Goal: Transaction & Acquisition: Purchase product/service

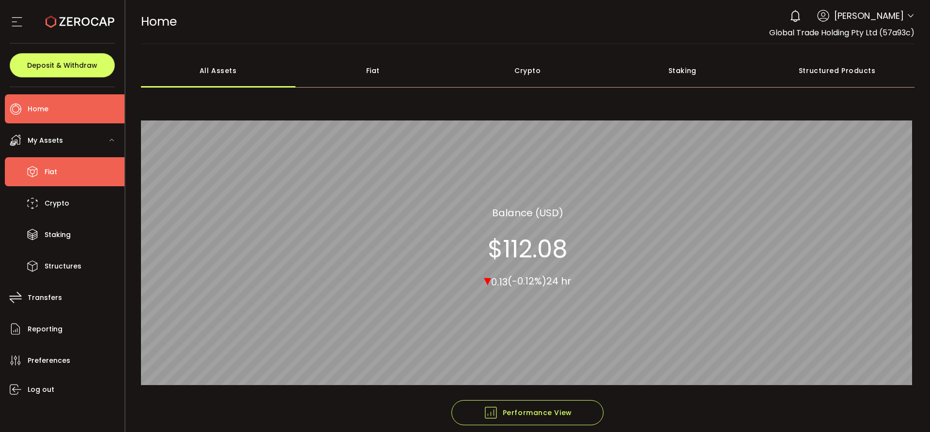
click at [45, 168] on span "Fiat" at bounding box center [51, 172] width 13 height 14
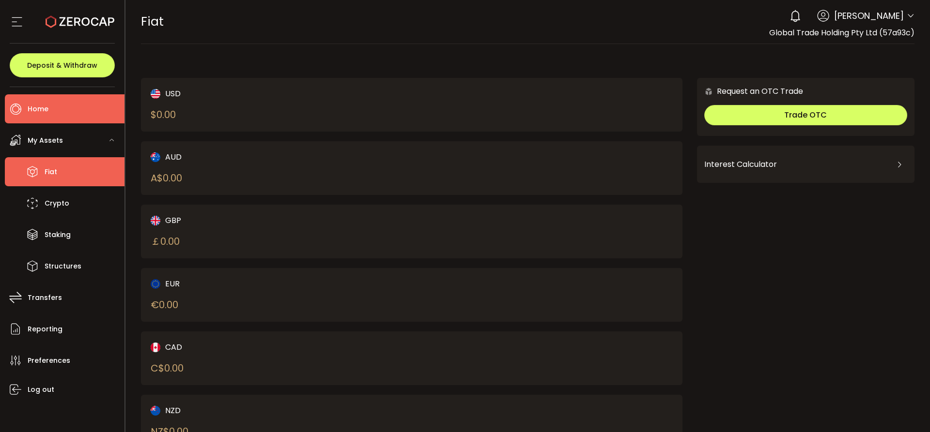
click at [41, 110] on span "Home" at bounding box center [38, 109] width 21 height 14
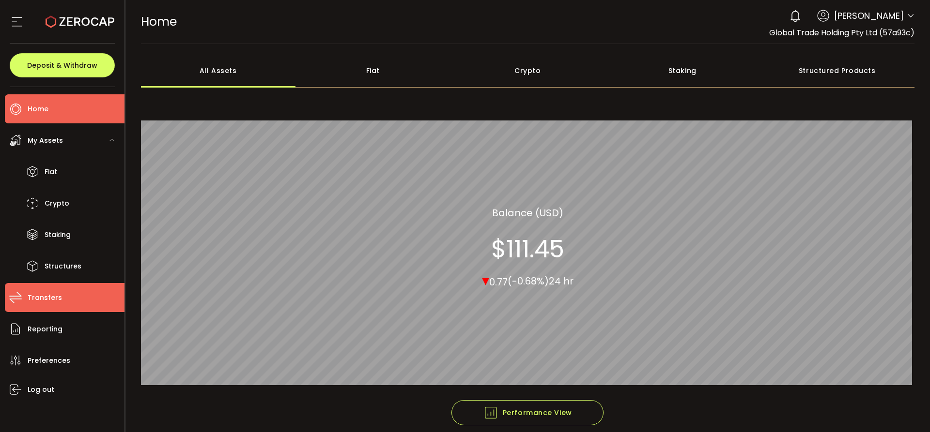
click at [48, 298] on span "Transfers" at bounding box center [45, 298] width 34 height 14
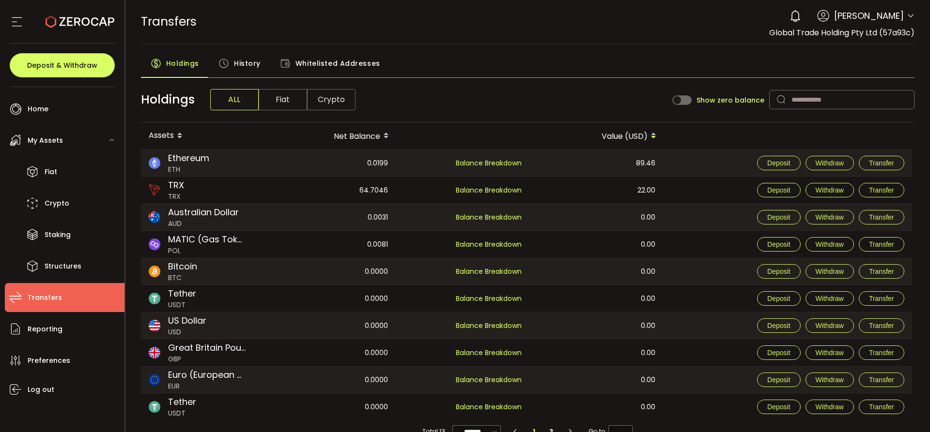
click at [348, 66] on span "Whitelisted Addresses" at bounding box center [337, 63] width 85 height 19
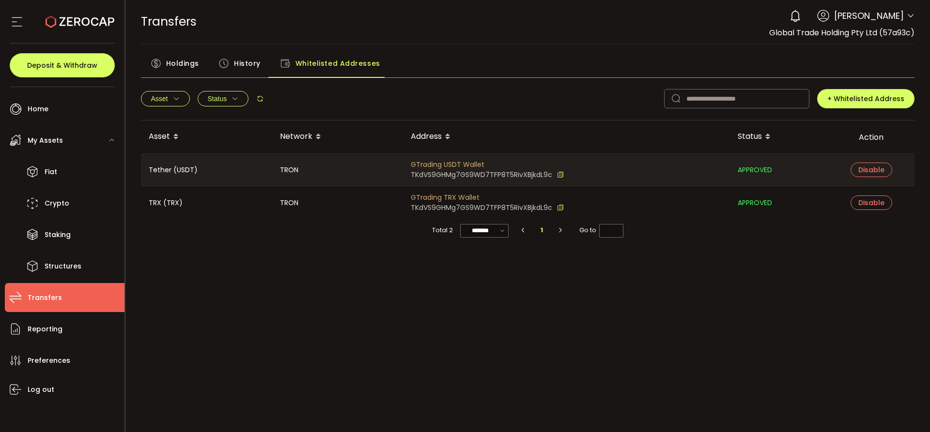
click at [377, 306] on div "Asset Network Address Status Action Tether (USDT) TRON GTrading USDT Wallet TKd…" at bounding box center [528, 242] width 774 height 242
click at [538, 25] on div "TRANSFERS Buy Power $0.00 USD Transfers Transfers Your verification is pending …" at bounding box center [528, 22] width 774 height 44
click at [363, 300] on div "Asset Network Address Status Action Tether (USDT) TRON GTrading USDT Wallet TKd…" at bounding box center [528, 242] width 774 height 242
click at [324, 335] on div "Asset Network Address Status Action Tether (USDT) TRON GTrading USDT Wallet TKd…" at bounding box center [528, 242] width 774 height 242
click at [326, 327] on div "Asset Network Address Status Action Tether (USDT) TRON GTrading USDT Wallet TKd…" at bounding box center [528, 242] width 774 height 242
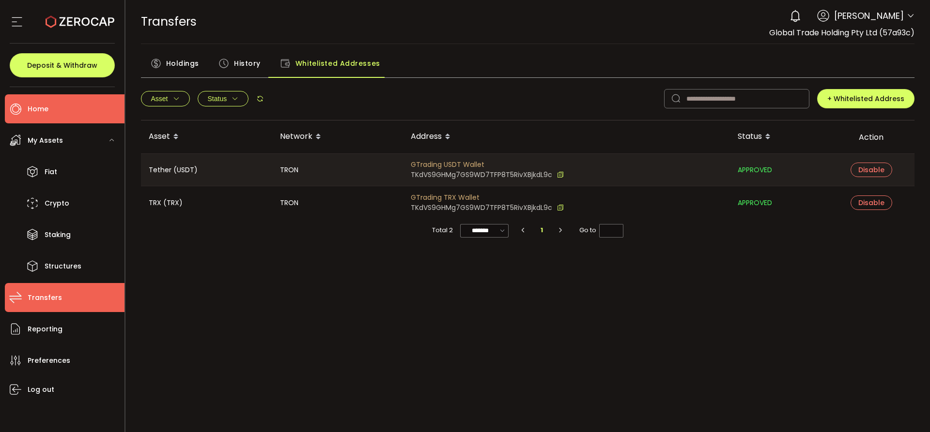
click at [44, 102] on span "Home" at bounding box center [38, 109] width 21 height 14
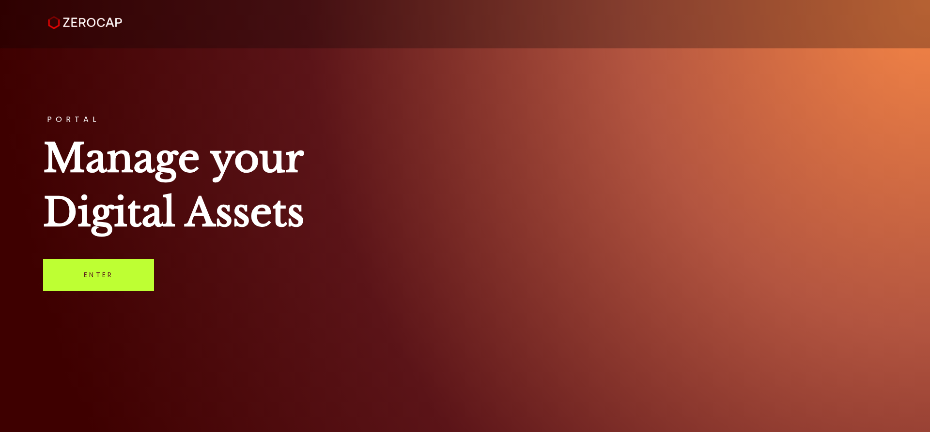
click at [96, 268] on link "Enter" at bounding box center [98, 275] width 111 height 32
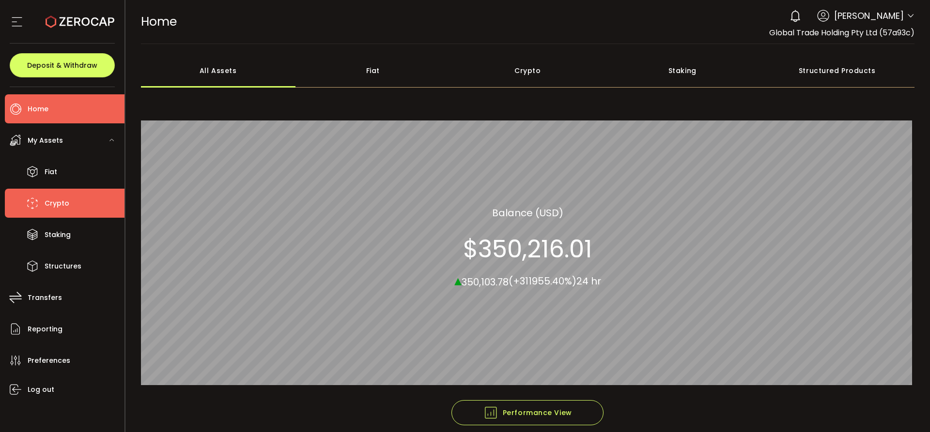
click at [38, 206] on icon at bounding box center [32, 203] width 15 height 15
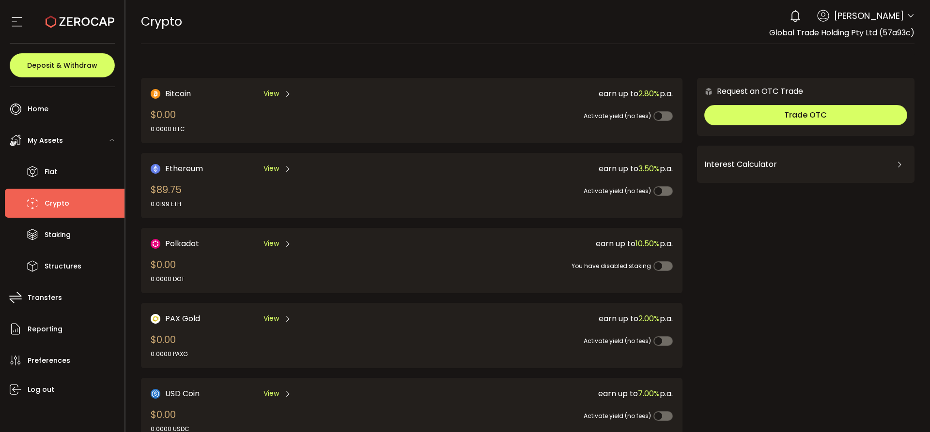
scroll to position [293, 0]
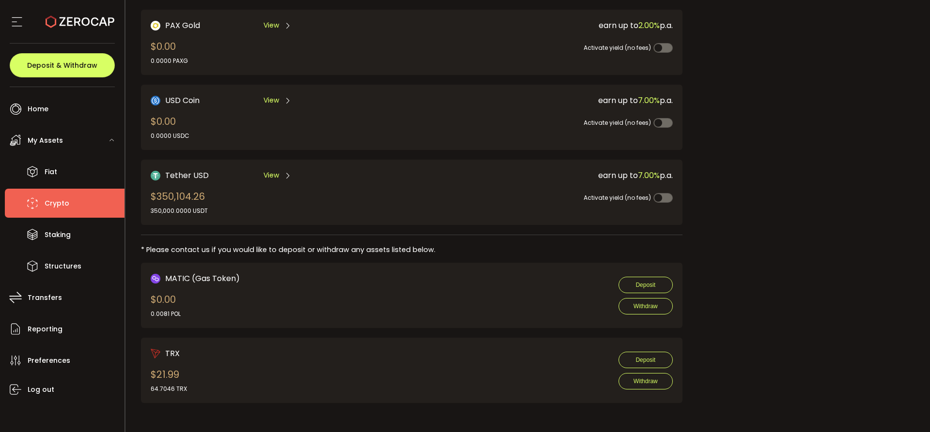
click at [266, 175] on span "View" at bounding box center [270, 175] width 15 height 10
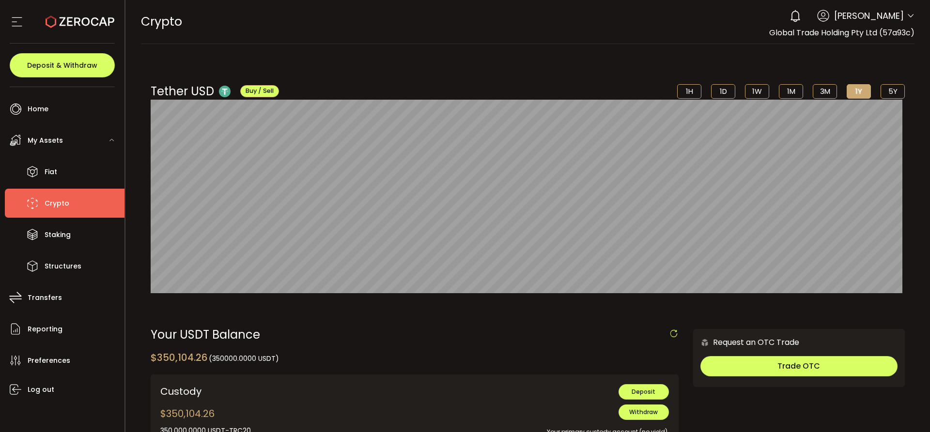
scroll to position [242, 0]
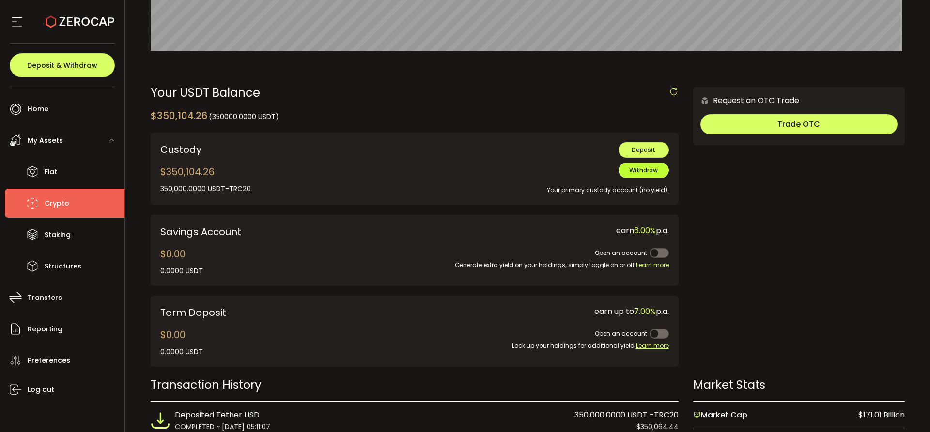
click at [637, 172] on span "Withdraw" at bounding box center [643, 170] width 29 height 8
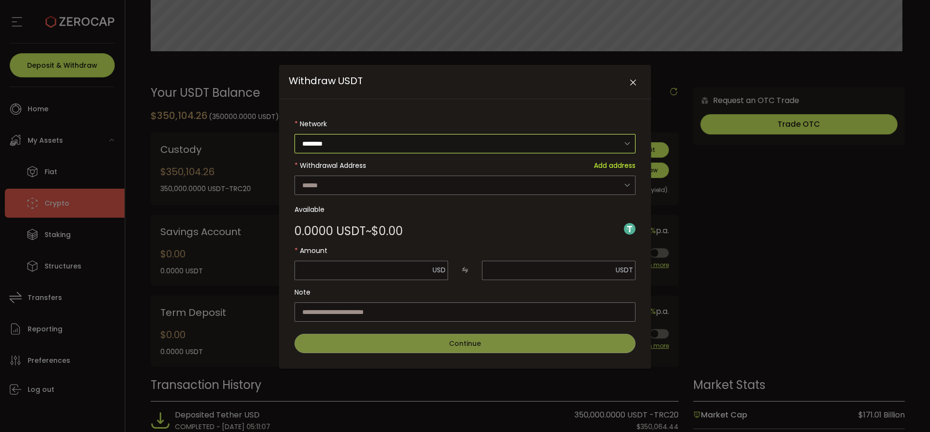
click at [312, 142] on input "********" at bounding box center [464, 143] width 341 height 19
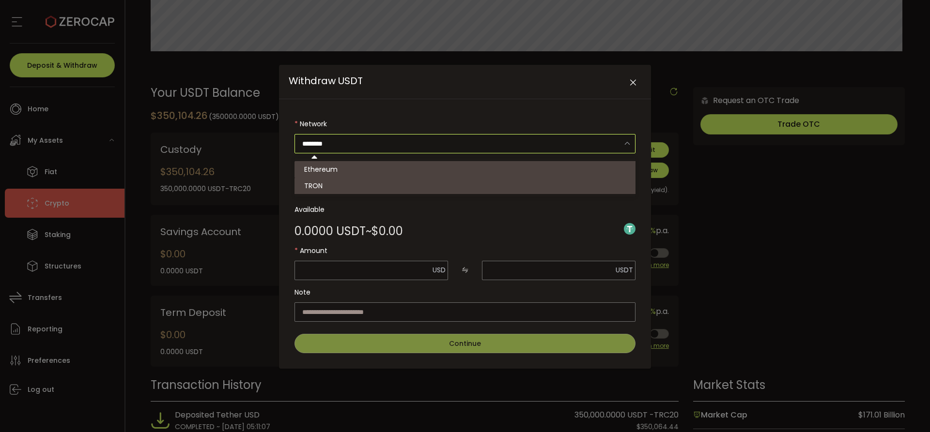
click at [314, 179] on li "TRON" at bounding box center [466, 186] width 344 height 16
type input "****"
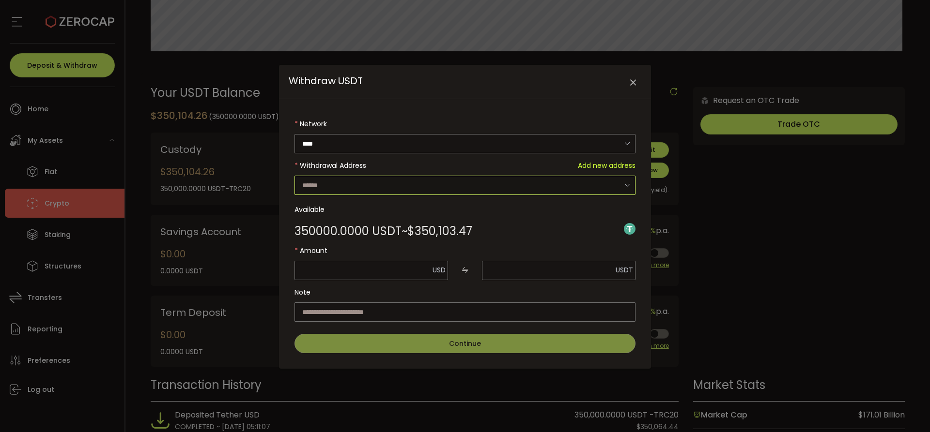
click at [321, 189] on input "Withdraw USDT" at bounding box center [464, 185] width 341 height 19
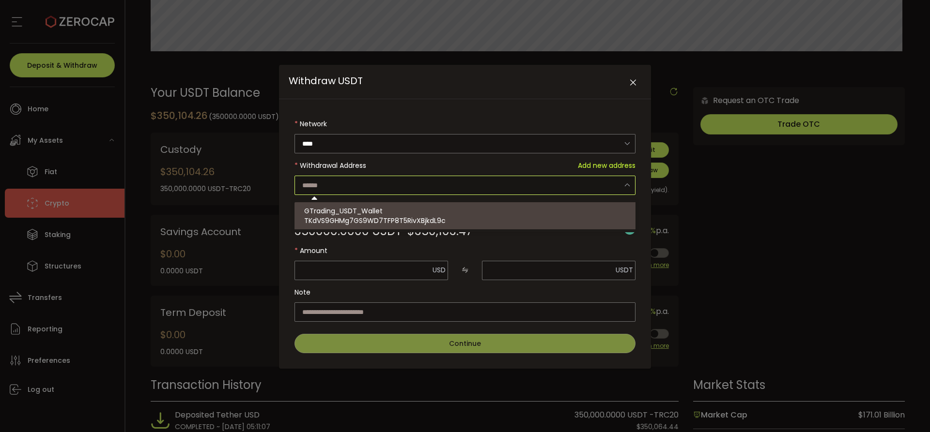
click at [332, 222] on span "TKdVS9GHMg7GS9WD7TFP8T5RivXBjkdL9c" at bounding box center [374, 221] width 141 height 10
type input "**********"
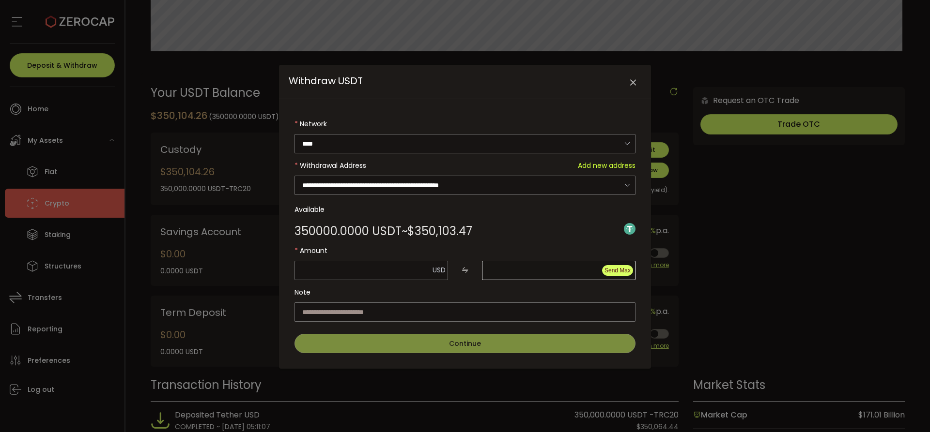
click at [617, 272] on span "Send Max" at bounding box center [617, 270] width 26 height 7
type input "*********"
type input "********"
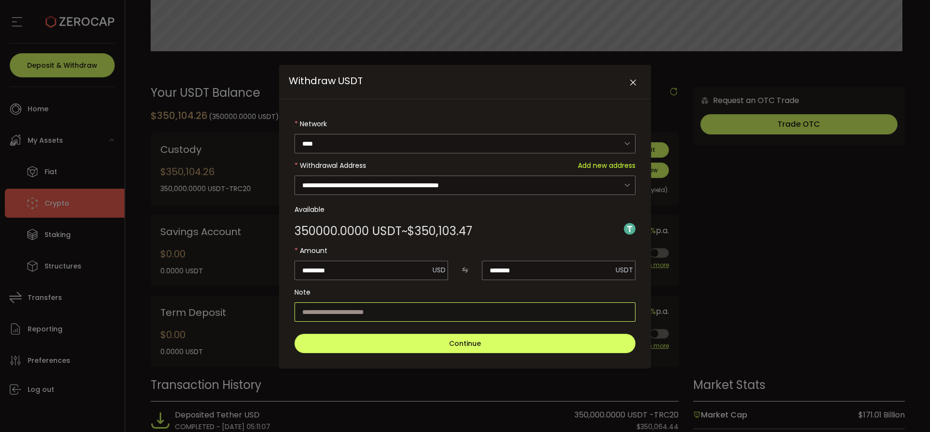
click at [472, 306] on input "Withdraw USDT" at bounding box center [464, 312] width 341 height 19
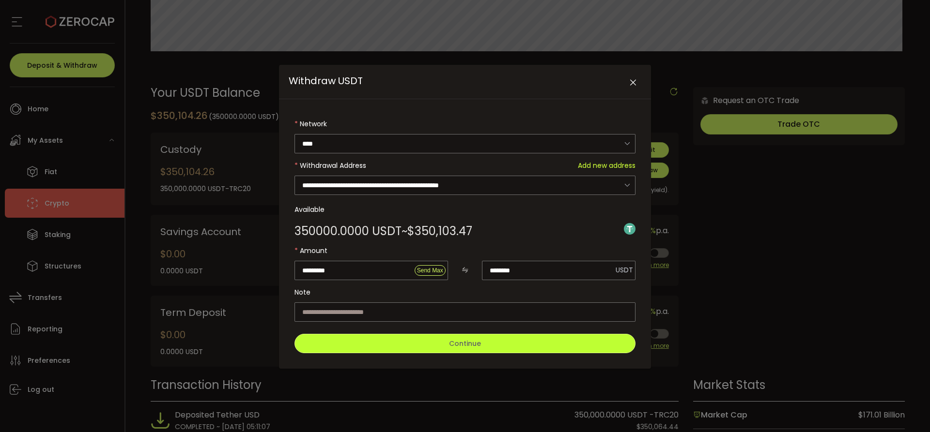
click at [454, 349] on button "Continue" at bounding box center [464, 343] width 341 height 19
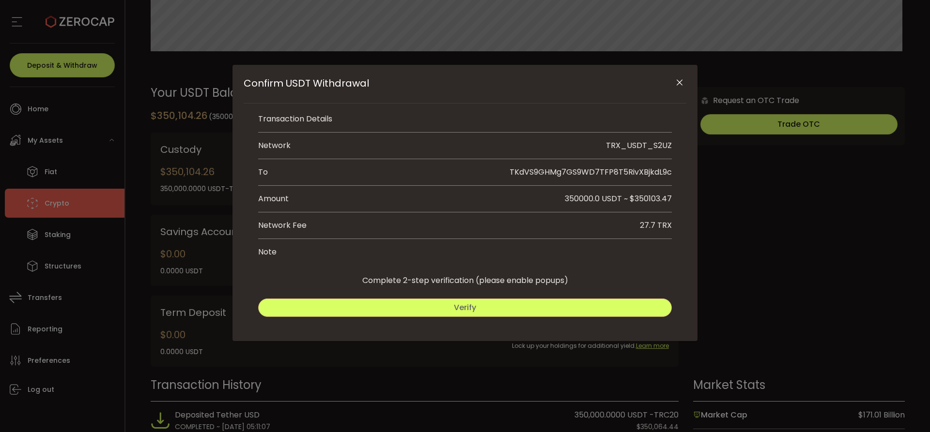
click at [449, 308] on button "Verify" at bounding box center [465, 308] width 414 height 18
click at [591, 310] on button "Submit" at bounding box center [569, 308] width 204 height 18
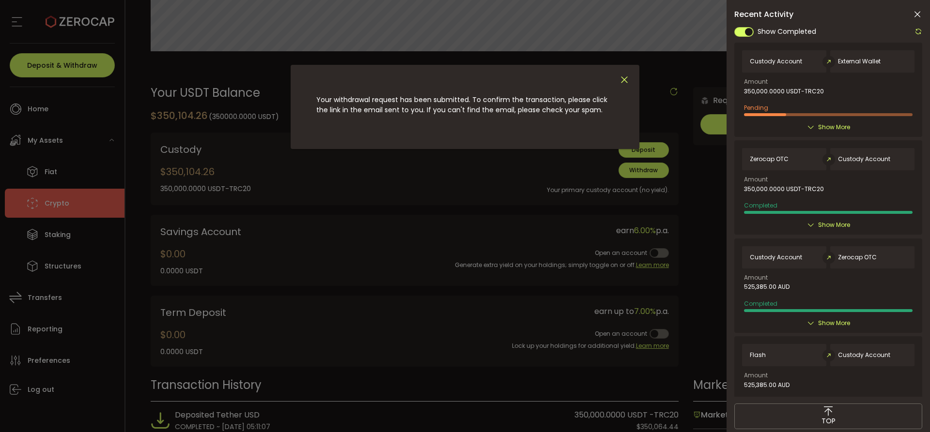
click at [623, 75] on icon "Close" at bounding box center [624, 80] width 11 height 11
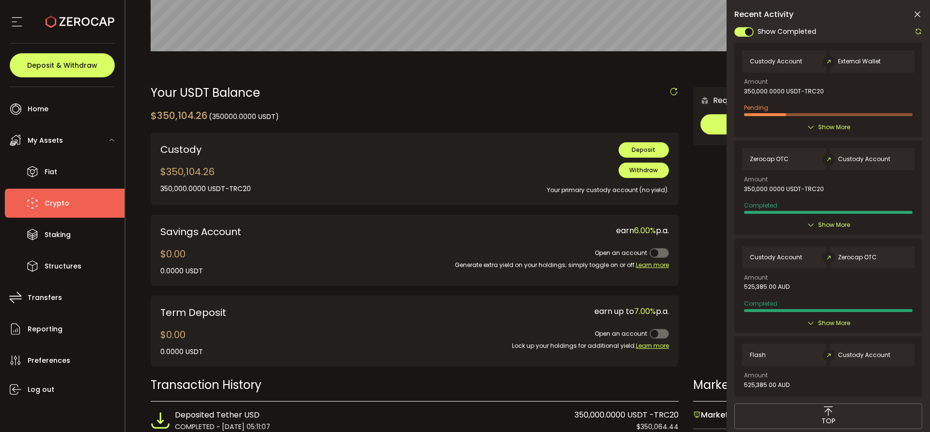
click at [918, 31] on icon at bounding box center [918, 32] width 8 height 8
click at [918, 16] on icon at bounding box center [917, 15] width 10 height 10
